Goal: Navigation & Orientation: Find specific page/section

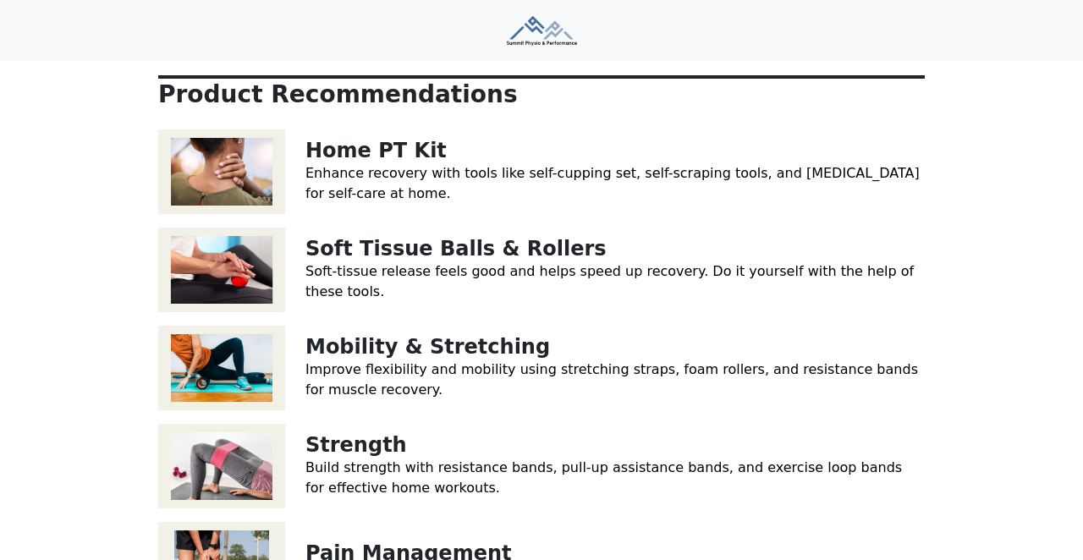
scroll to position [279, 0]
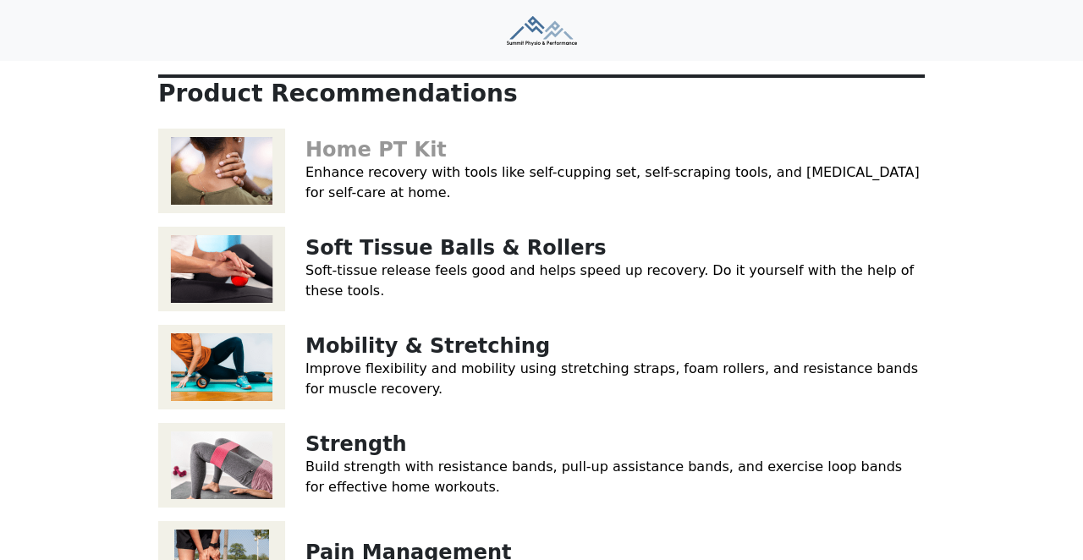
click at [363, 138] on link "Home PT Kit" at bounding box center [375, 150] width 141 height 24
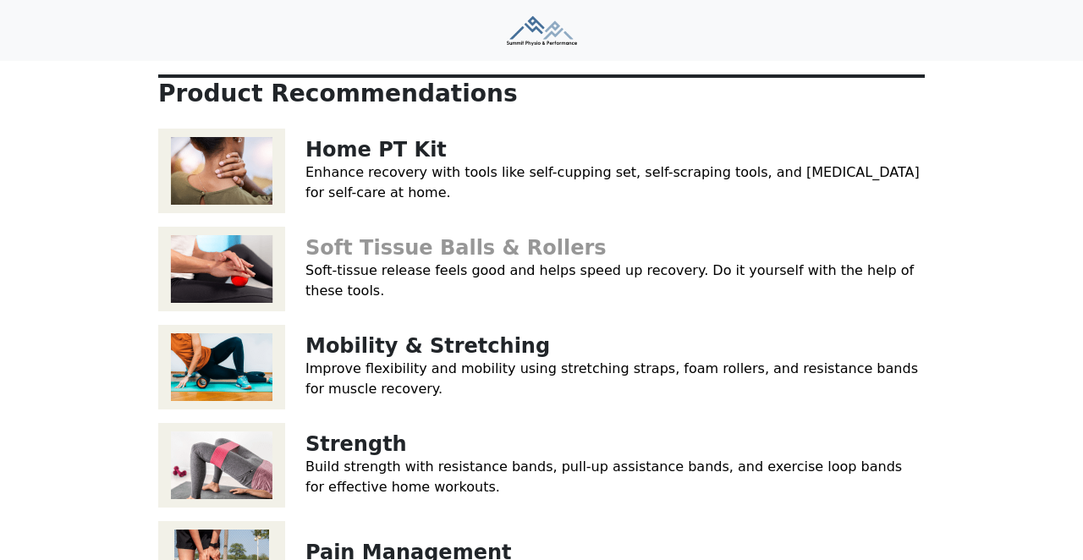
click at [440, 236] on link "Soft Tissue Balls & Rollers" at bounding box center [455, 248] width 301 height 24
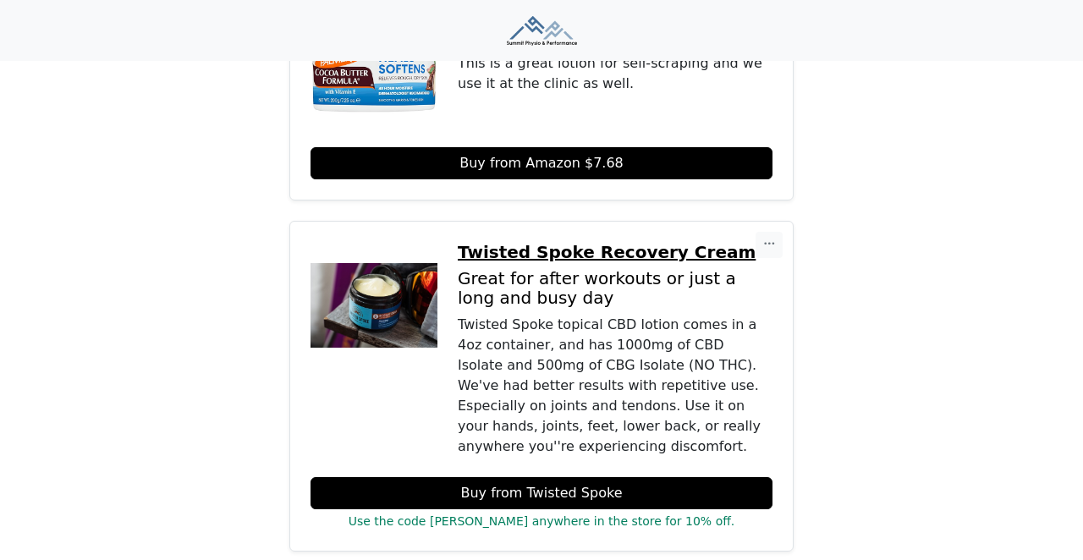
scroll to position [3666, 0]
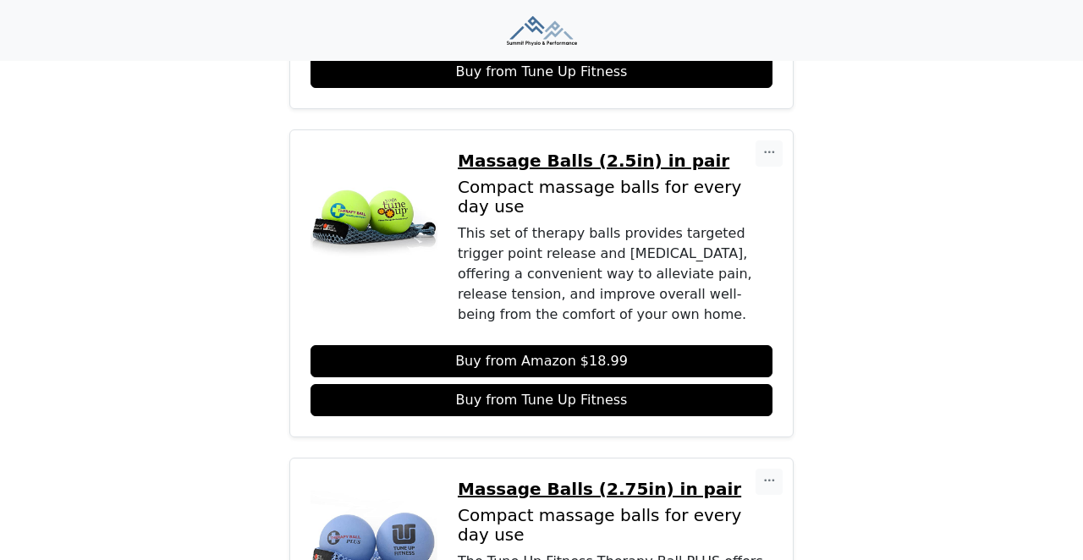
scroll to position [584, 0]
